Goal: Navigation & Orientation: Find specific page/section

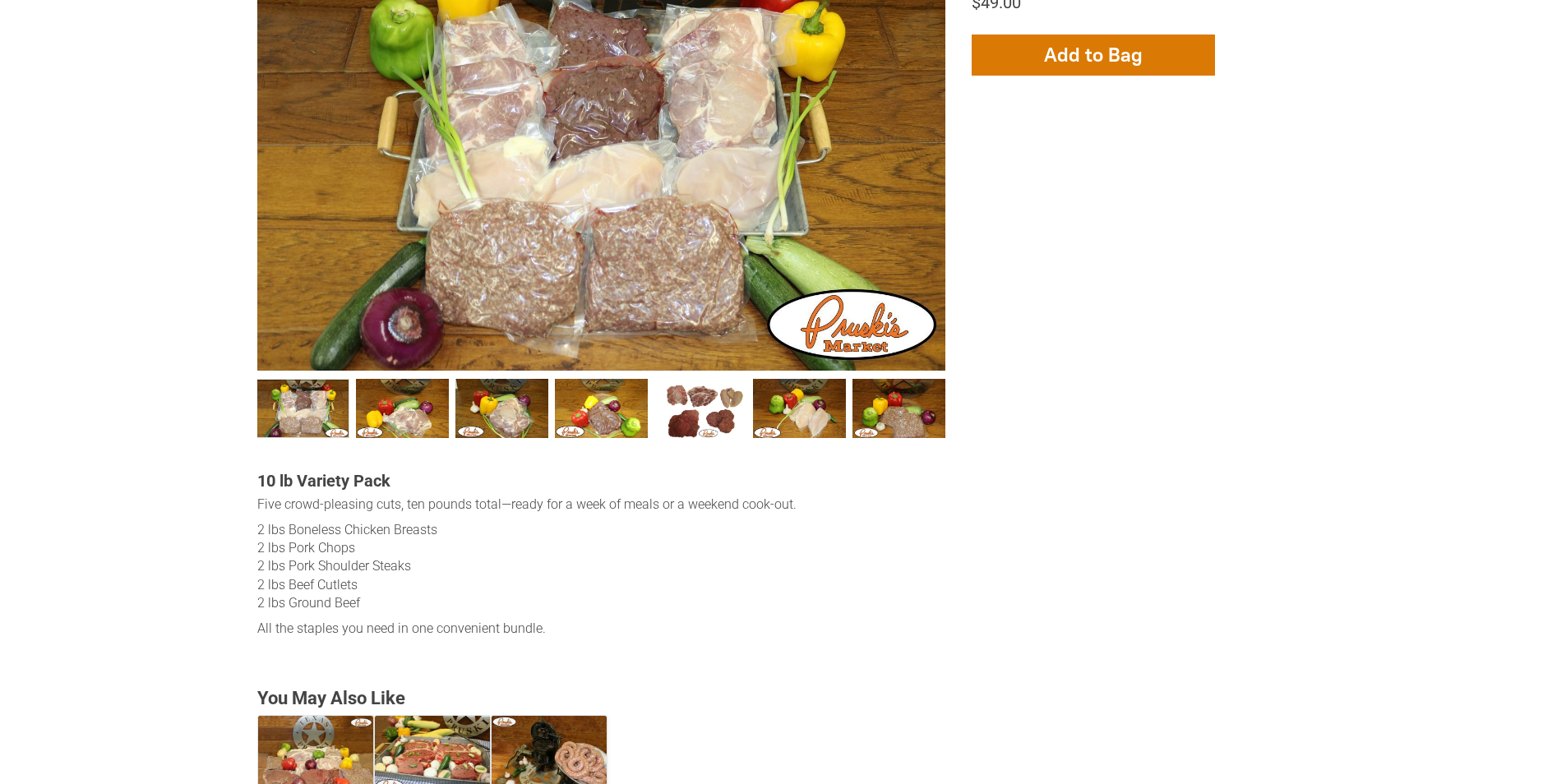
scroll to position [329, 0]
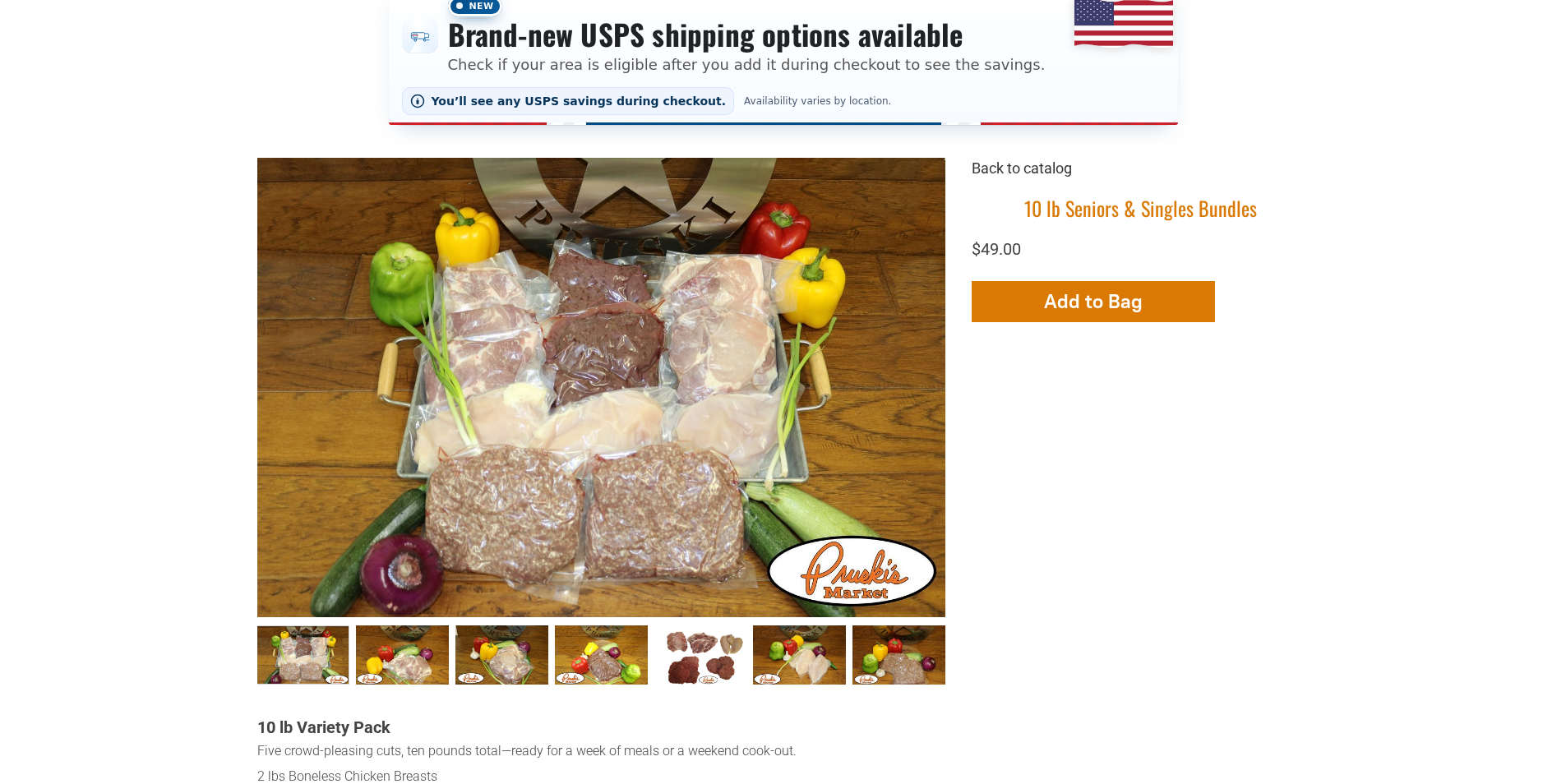
click at [1025, 169] on link "Back to catalog" at bounding box center [1021, 168] width 100 height 17
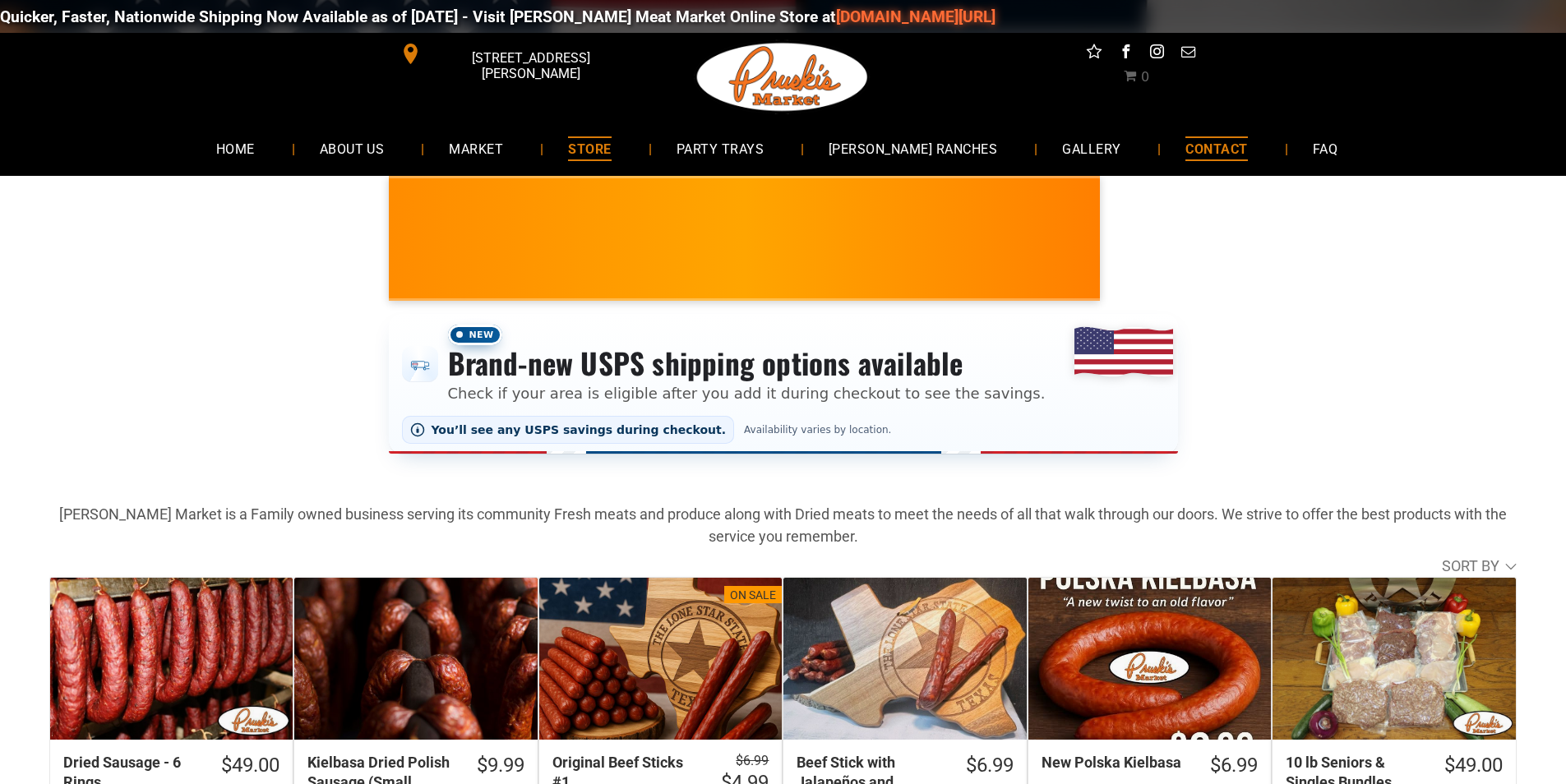
click at [1185, 150] on span "CONTACT" at bounding box center [1216, 148] width 62 height 24
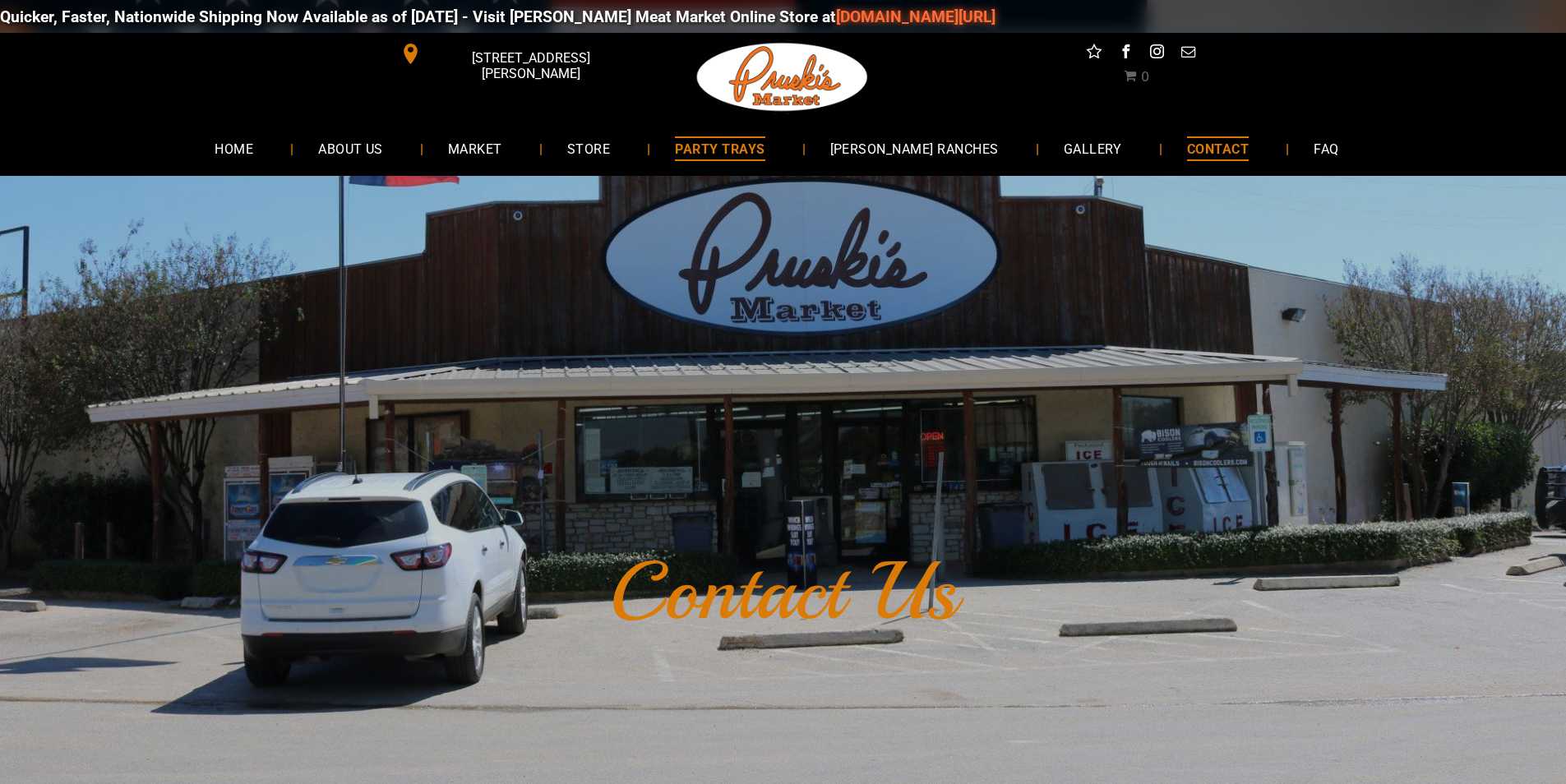
click at [725, 141] on span "PARTY TRAYS" at bounding box center [720, 148] width 89 height 24
